Goal: Information Seeking & Learning: Check status

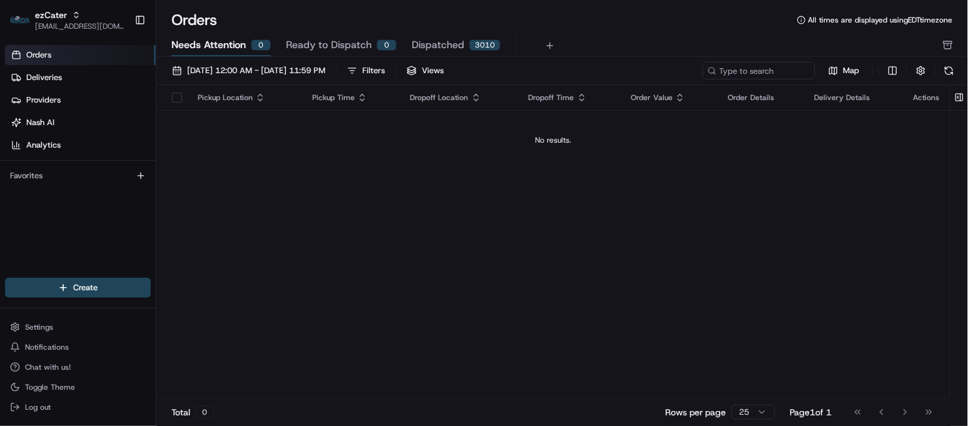
click at [519, 14] on div "Orders All times are displayed using EDT timezone" at bounding box center [561, 20] width 811 height 20
click at [510, 4] on div "Orders All times are displayed using EDT timezone Needs Attention 0 Ready to Di…" at bounding box center [561, 213] width 811 height 426
click at [574, 43] on div "Needs Attention 0 Ready to Dispatch 0 Dispatched 3010" at bounding box center [553, 45] width 764 height 21
click at [420, 233] on div "Pickup Location Pickup Time Dropoff Location Dropoff Time Order Value Order Det…" at bounding box center [552, 241] width 793 height 313
click at [584, 248] on div "Pickup Location Pickup Time Dropoff Location Dropoff Time Order Value Order Det…" at bounding box center [552, 241] width 793 height 313
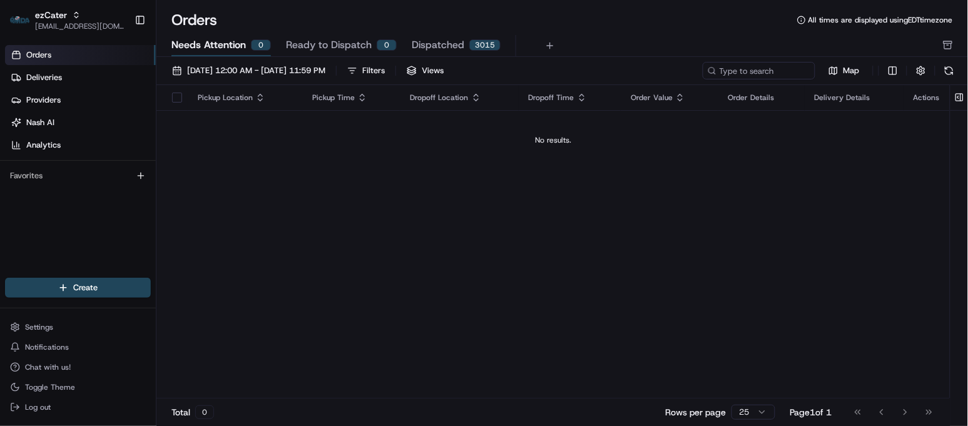
click at [271, 272] on div "Pickup Location Pickup Time Dropoff Location Dropoff Time Order Value Order Det…" at bounding box center [552, 241] width 793 height 313
click at [313, 44] on span "Ready to Dispatch" at bounding box center [329, 45] width 86 height 15
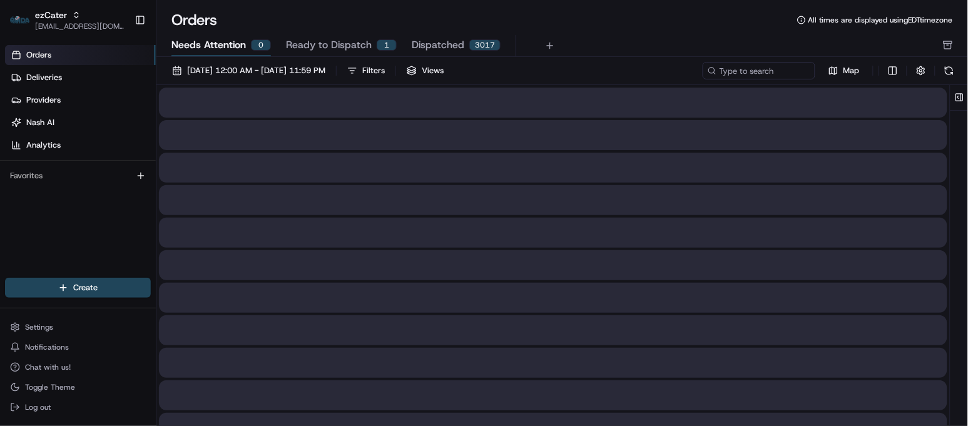
click at [245, 43] on button "Needs Attention 0" at bounding box center [220, 45] width 99 height 21
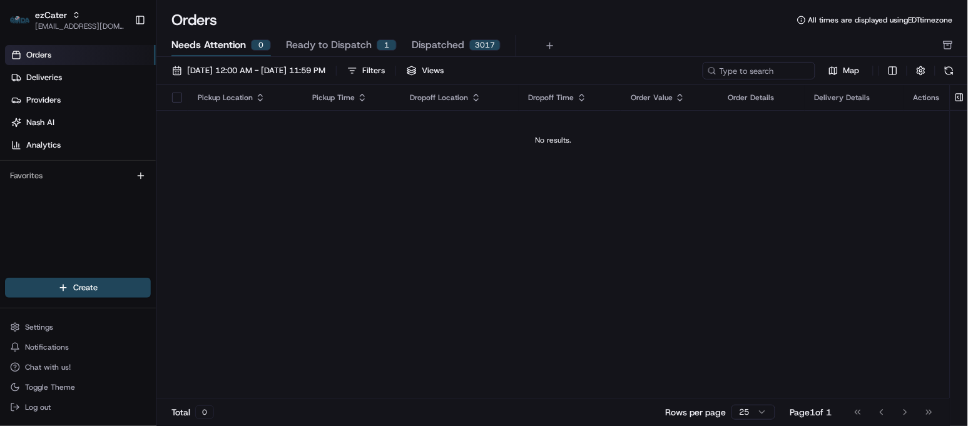
click at [589, 20] on div "Orders All times are displayed using EDT timezone" at bounding box center [561, 20] width 811 height 20
